Goal: Transaction & Acquisition: Purchase product/service

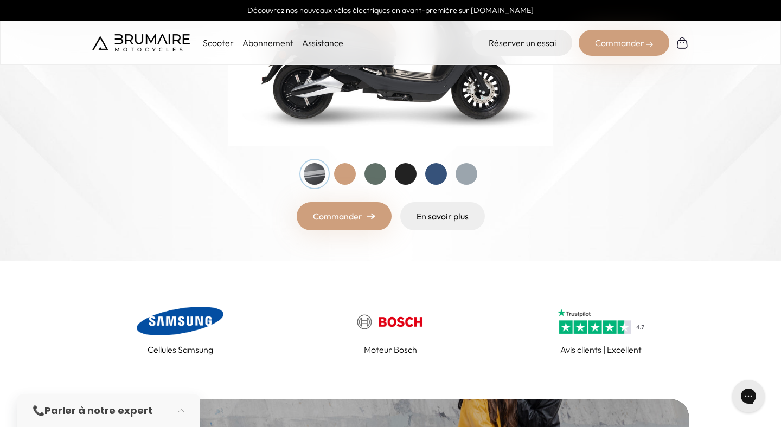
scroll to position [258, 0]
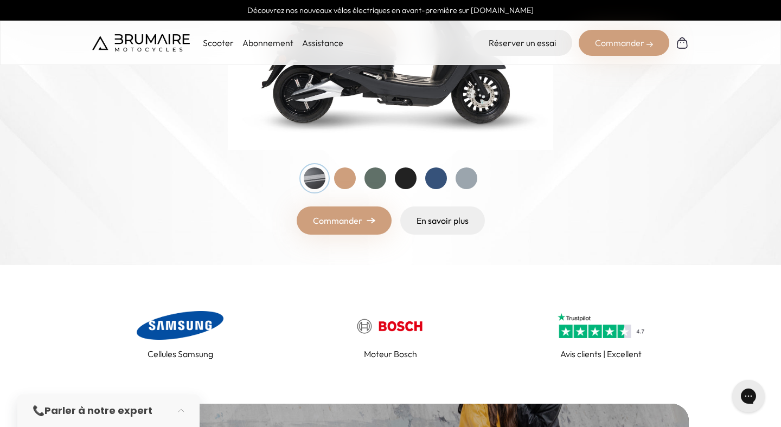
click at [341, 223] on link "Commander" at bounding box center [344, 221] width 95 height 28
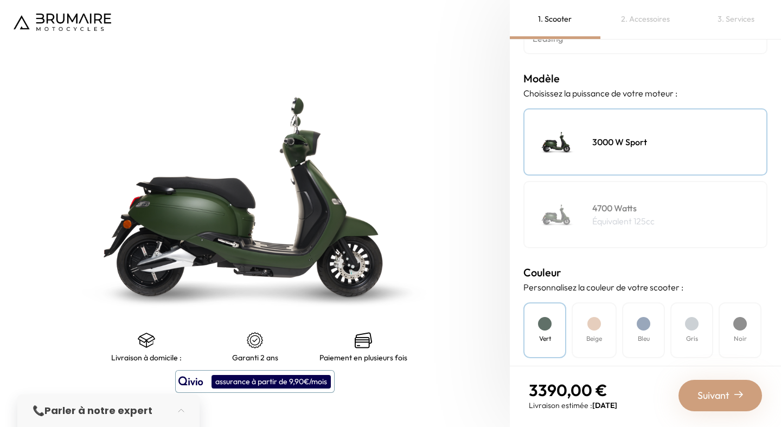
scroll to position [106, 0]
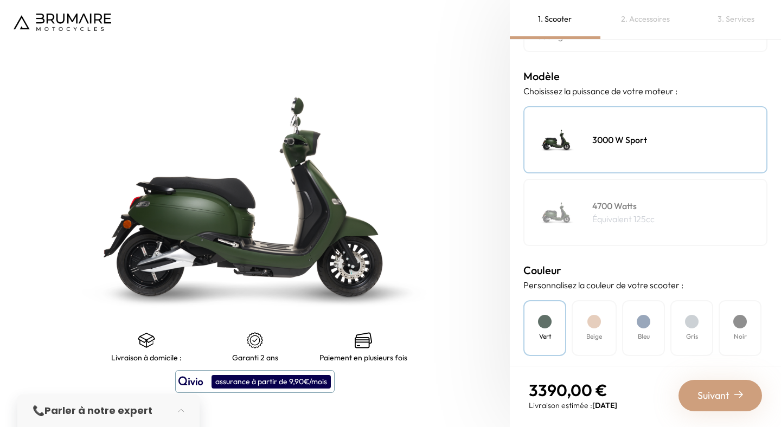
click at [619, 210] on h4 "4700 Watts" at bounding box center [623, 206] width 62 height 13
click at [642, 132] on div "3000 W Sport" at bounding box center [645, 139] width 244 height 67
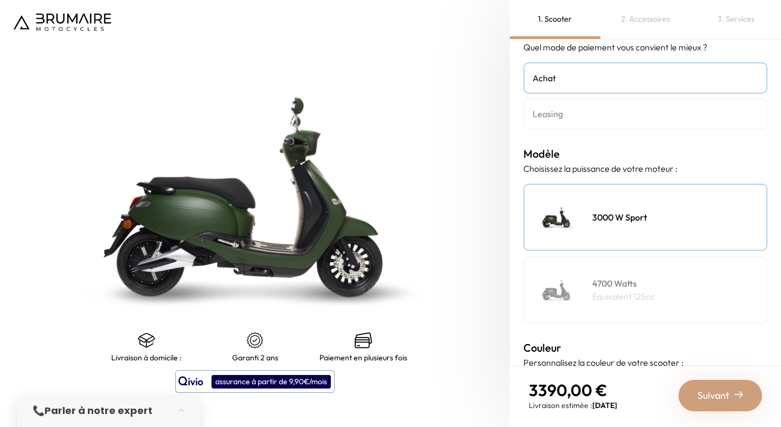
scroll to position [0, 0]
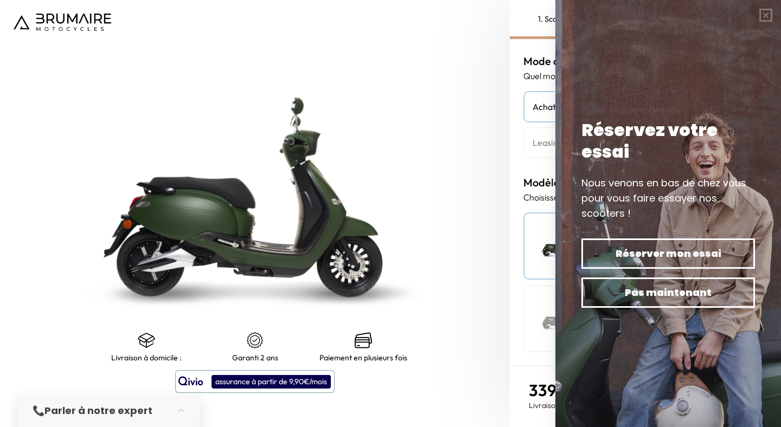
click at [433, 286] on img at bounding box center [255, 196] width 637 height 534
click at [764, 14] on button "button" at bounding box center [766, 15] width 30 height 30
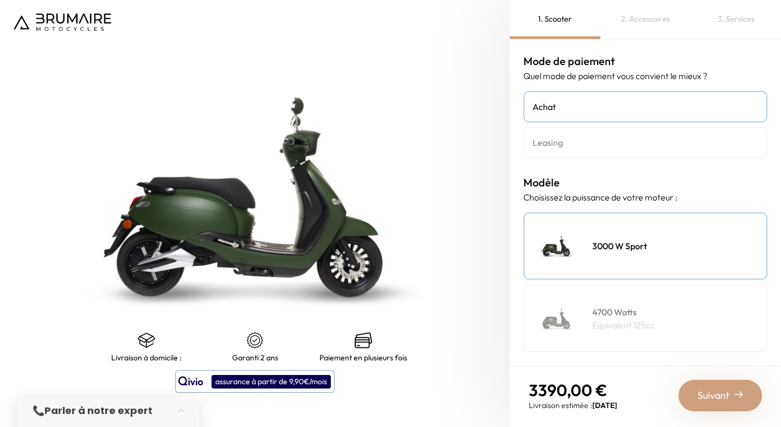
click at [244, 233] on img at bounding box center [255, 196] width 637 height 534
click at [587, 314] on div "4700 Watts Équivalent 125cc" at bounding box center [645, 318] width 244 height 67
click at [608, 266] on div "3000 W Sport" at bounding box center [645, 246] width 244 height 67
click at [570, 144] on h4 "Leasing" at bounding box center [646, 142] width 226 height 13
click at [158, 257] on img at bounding box center [255, 196] width 637 height 534
